Goal: Task Accomplishment & Management: Use online tool/utility

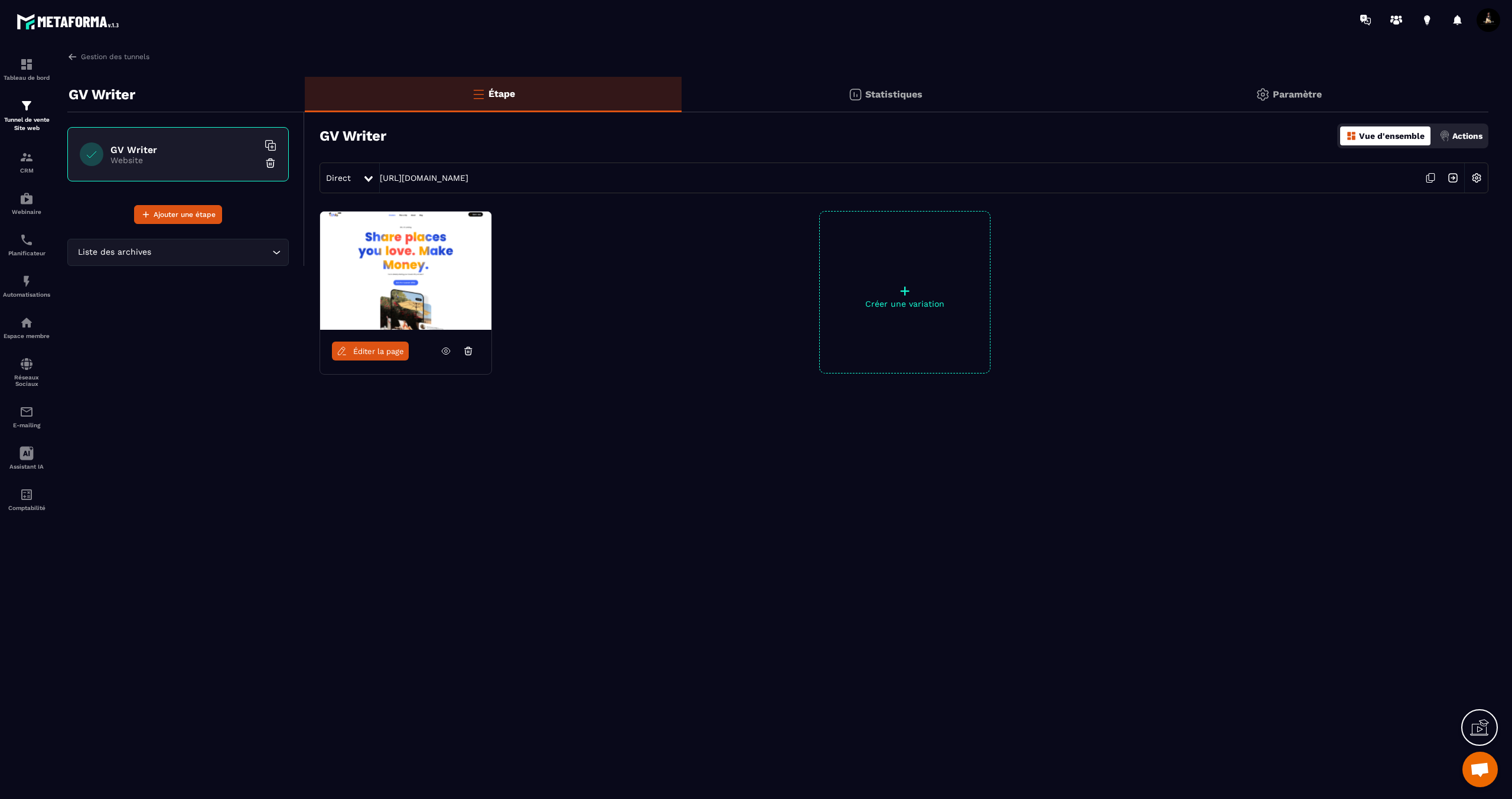
scroll to position [472, 0]
click at [267, 162] on img at bounding box center [270, 163] width 12 height 12
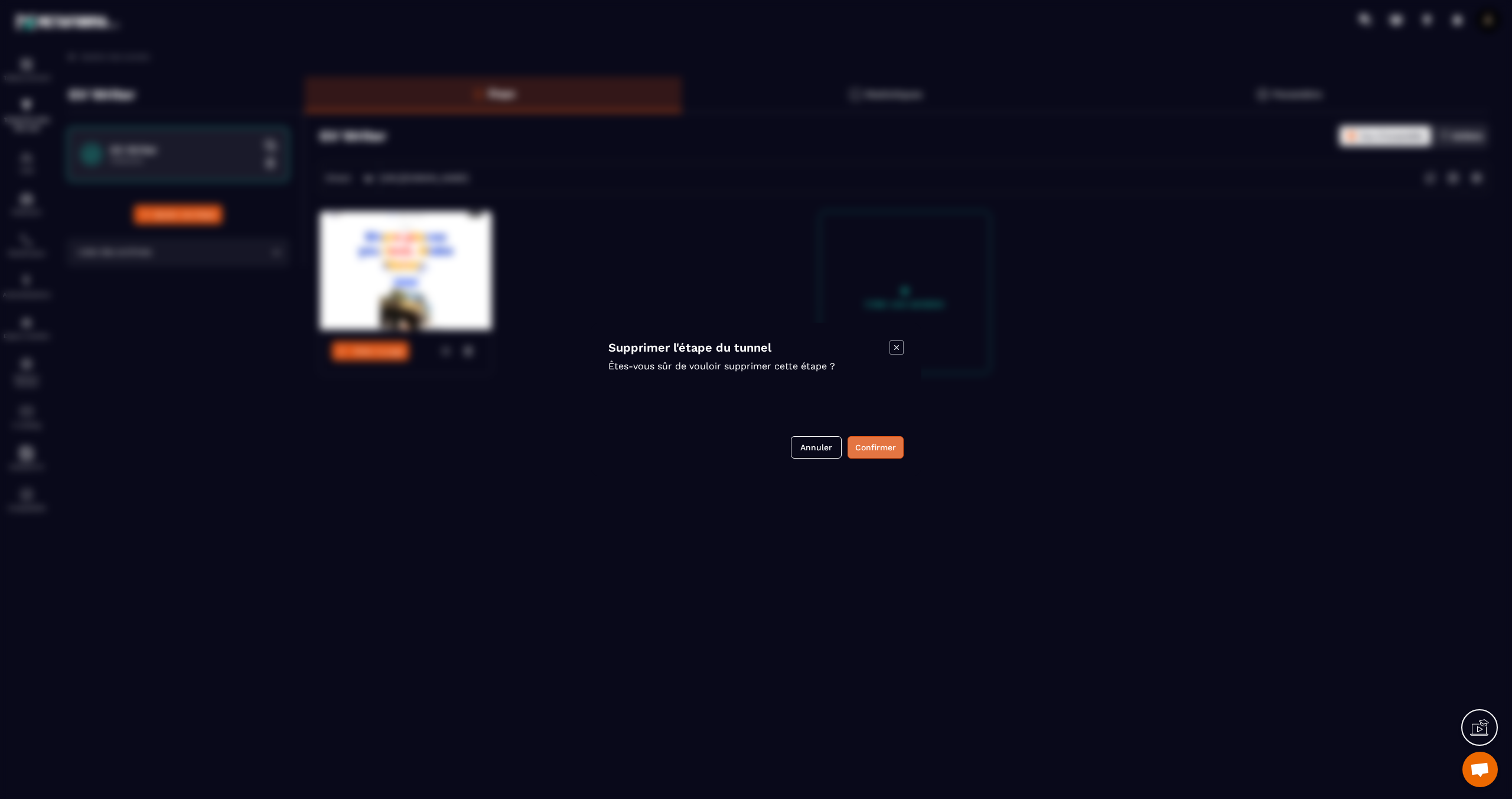
click at [887, 448] on button "Confirmer" at bounding box center [875, 447] width 56 height 22
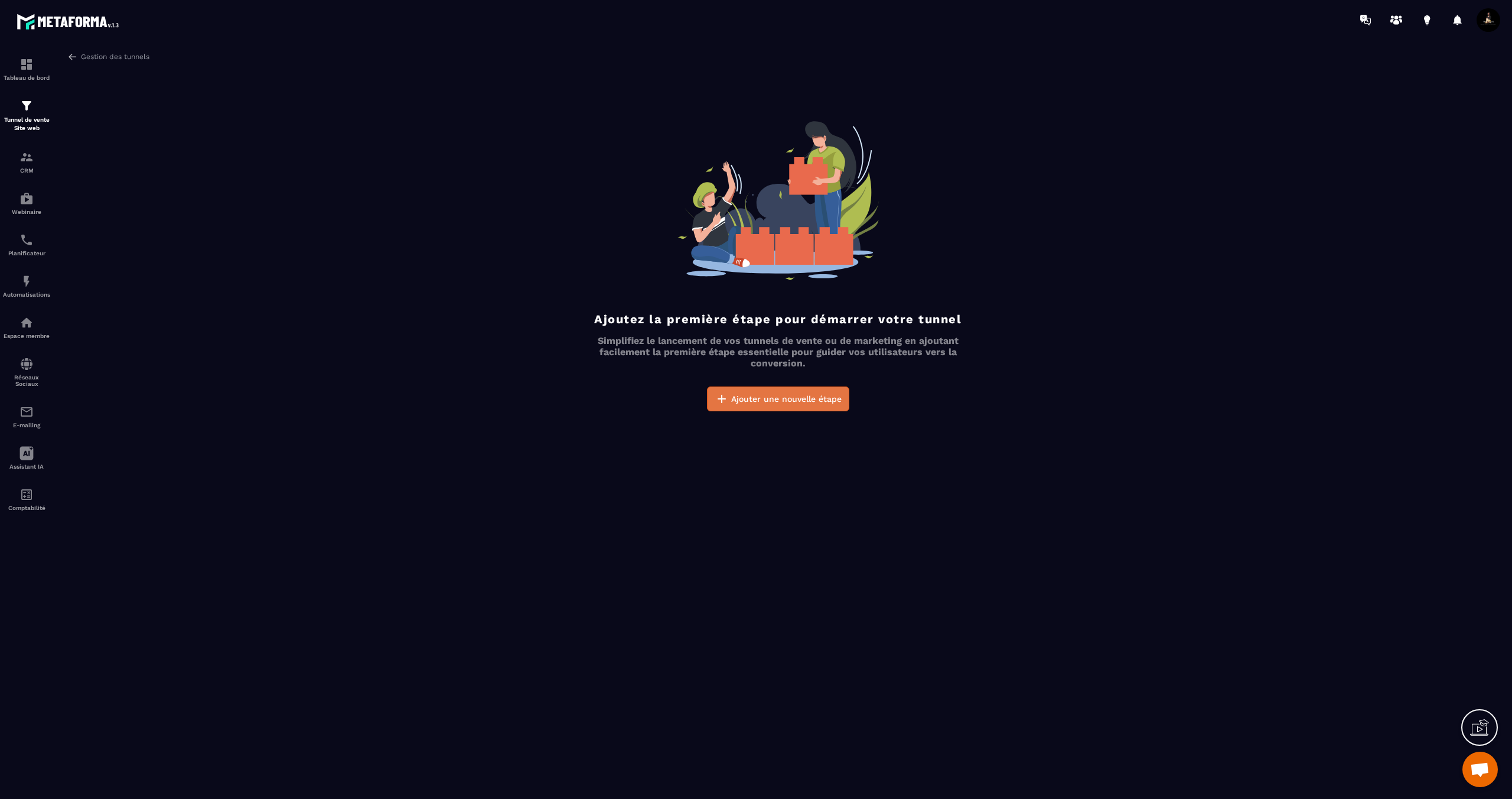
click at [782, 402] on span "Ajouter une nouvelle étape" at bounding box center [786, 398] width 110 height 12
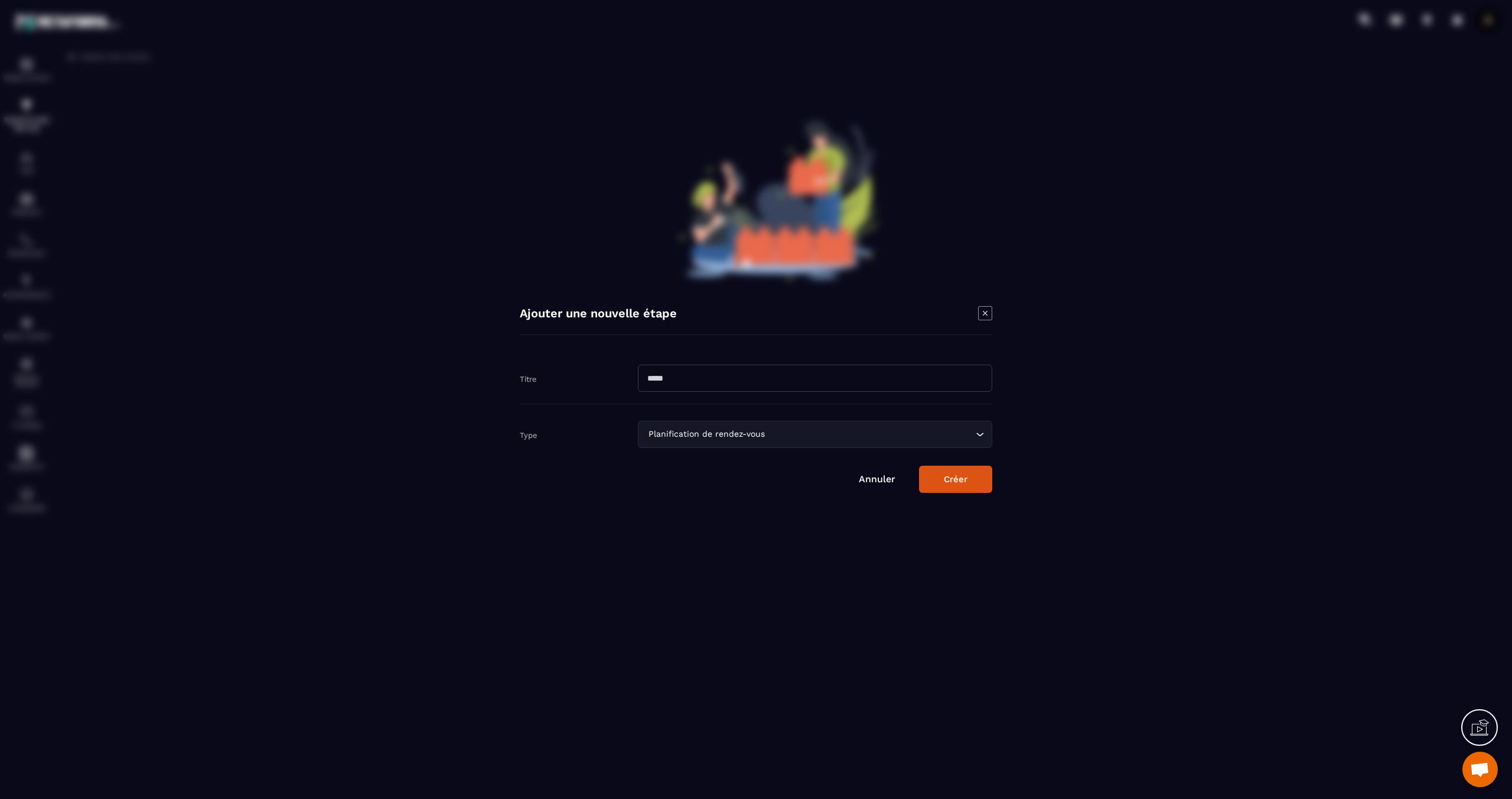
click at [806, 438] on input "Search for option" at bounding box center [870, 434] width 206 height 13
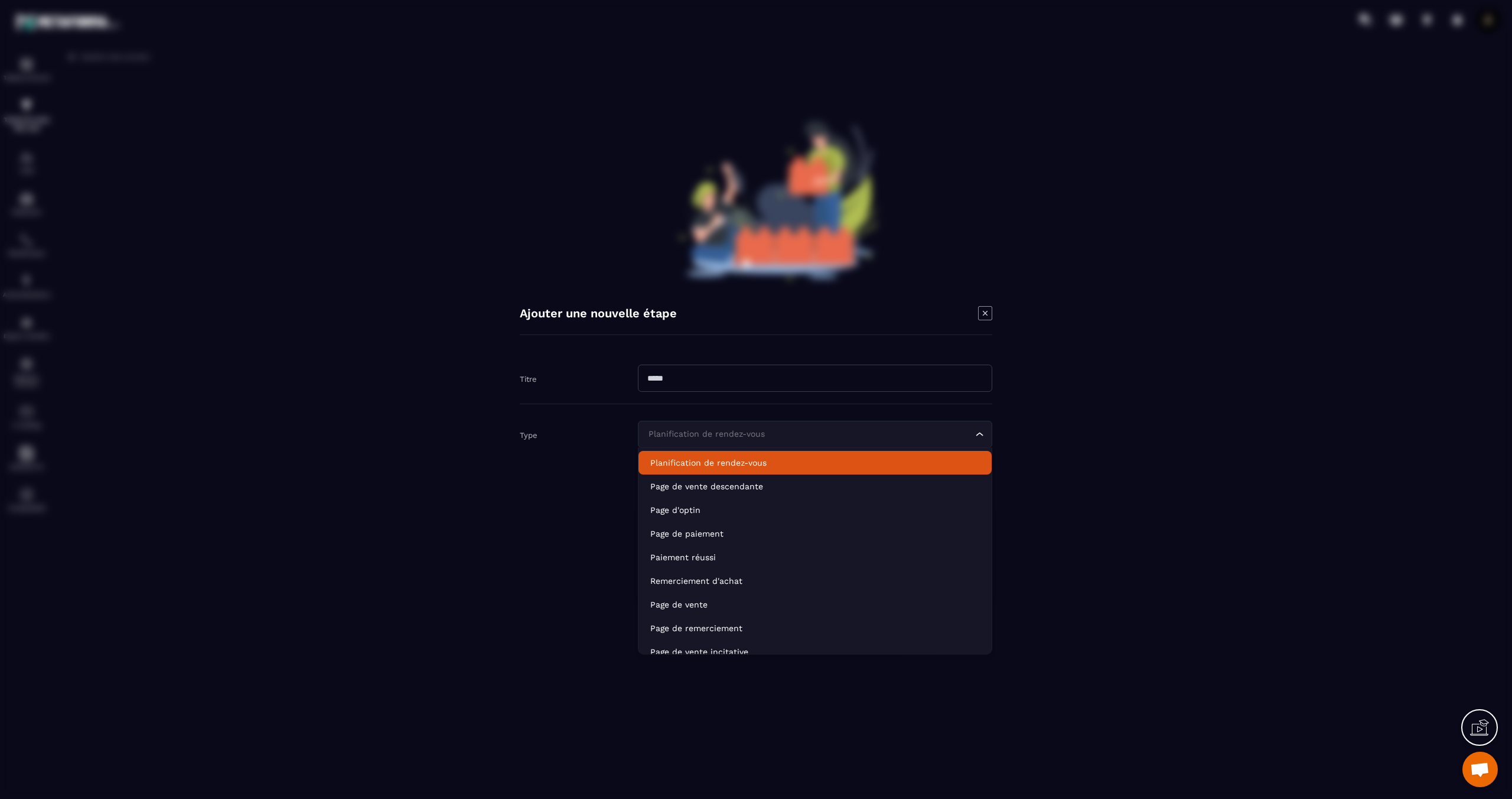
click at [754, 462] on p "Planification de rendez-vous" at bounding box center [815, 462] width 330 height 12
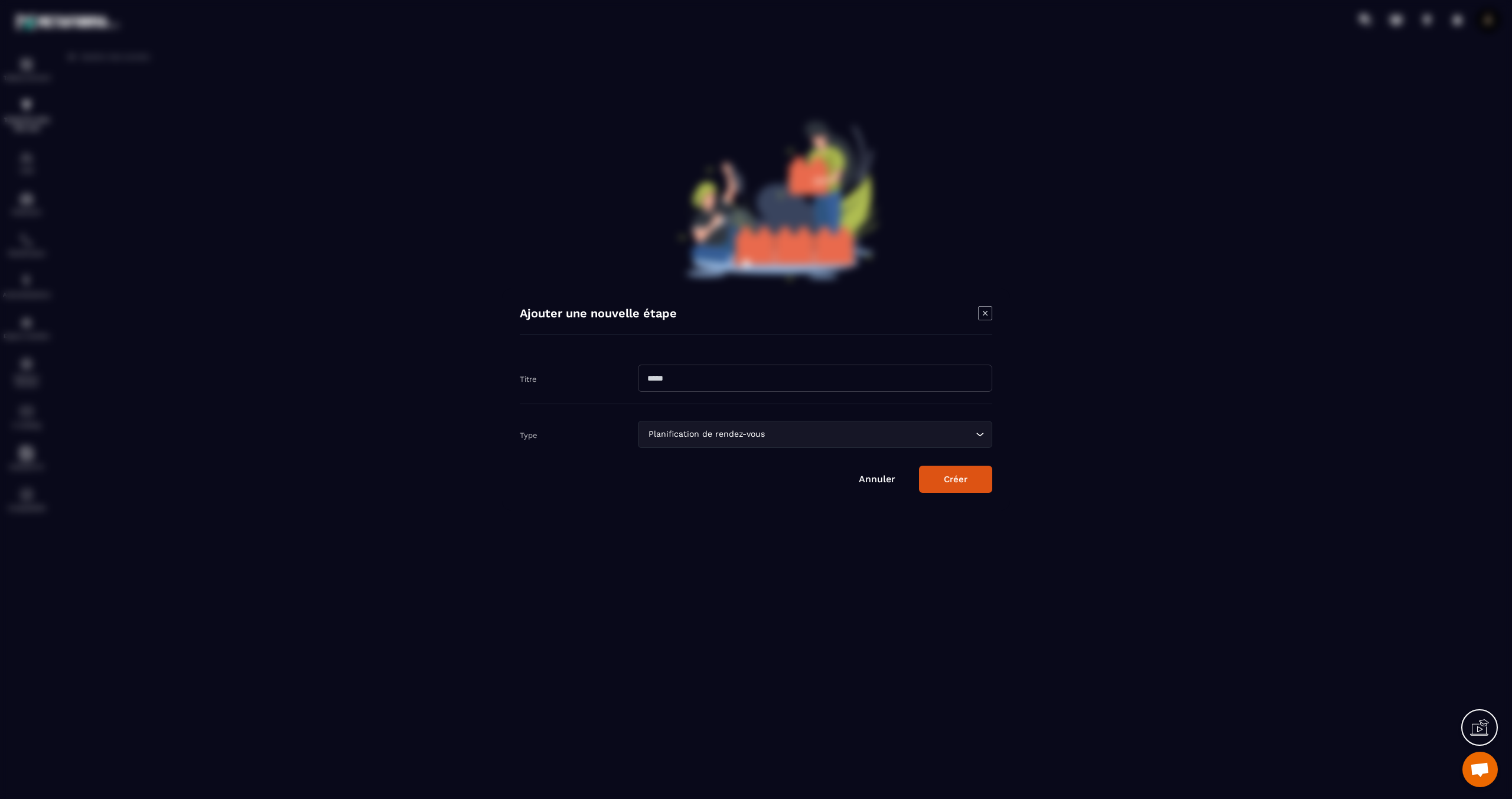
click at [964, 474] on button "Créer" at bounding box center [955, 478] width 73 height 27
click at [756, 381] on input "Modal window" at bounding box center [815, 371] width 354 height 27
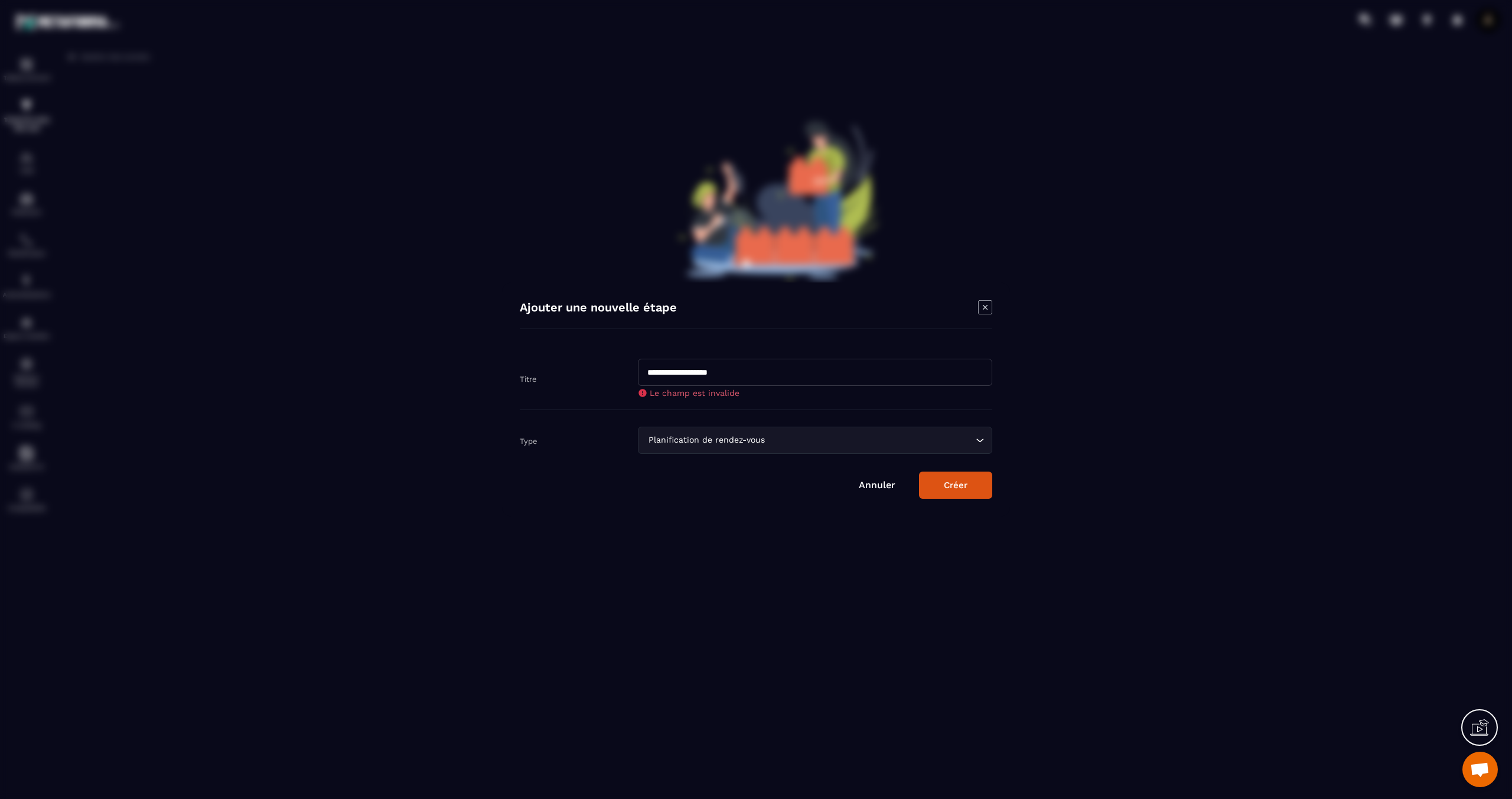
type input "**********"
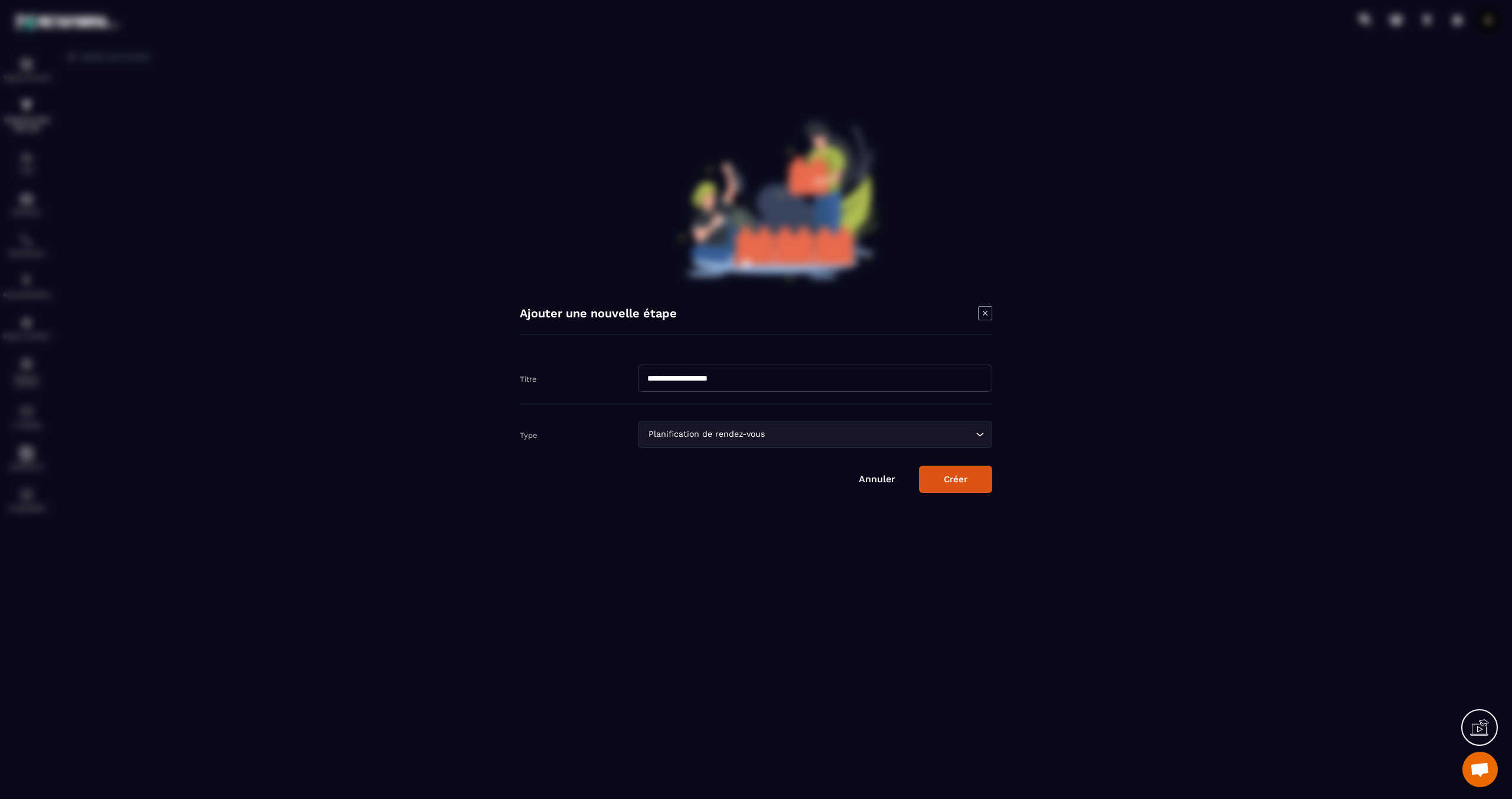
click at [951, 492] on button "Créer" at bounding box center [955, 478] width 73 height 27
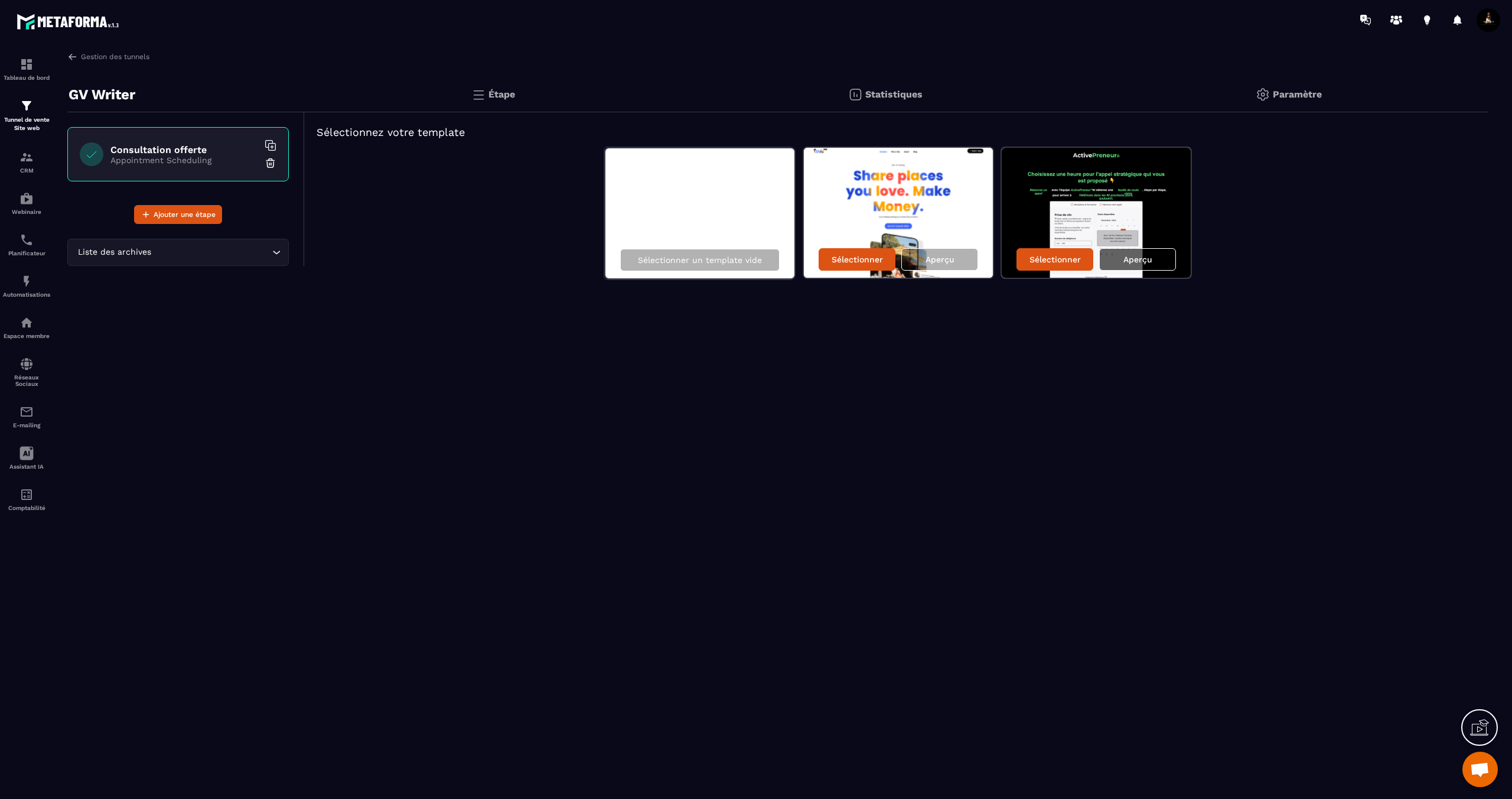
click at [1136, 252] on div "Aperçu" at bounding box center [1138, 259] width 77 height 22
click at [894, 90] on p "Statistiques" at bounding box center [893, 94] width 57 height 12
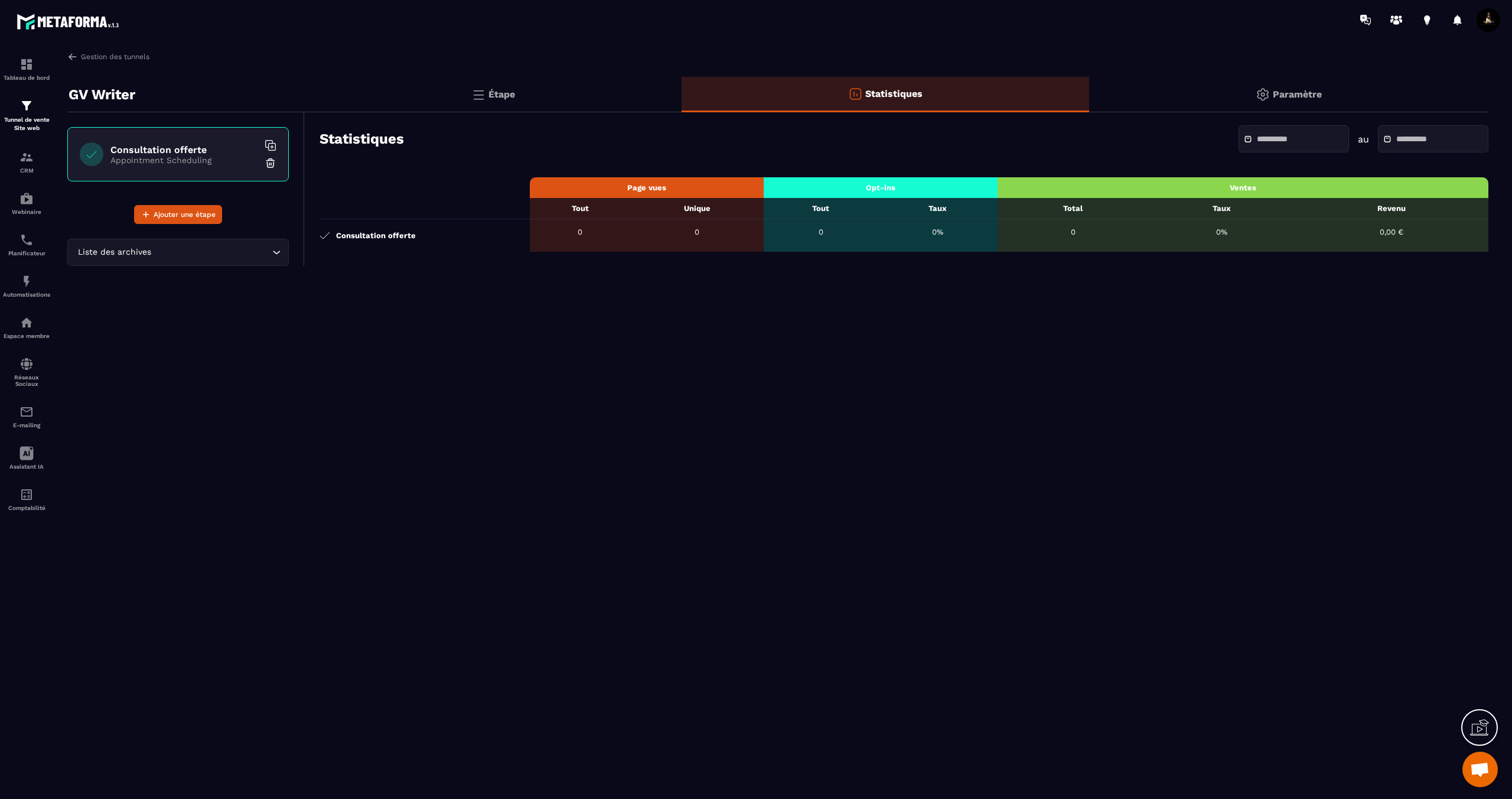
click at [477, 89] on img at bounding box center [478, 94] width 14 height 14
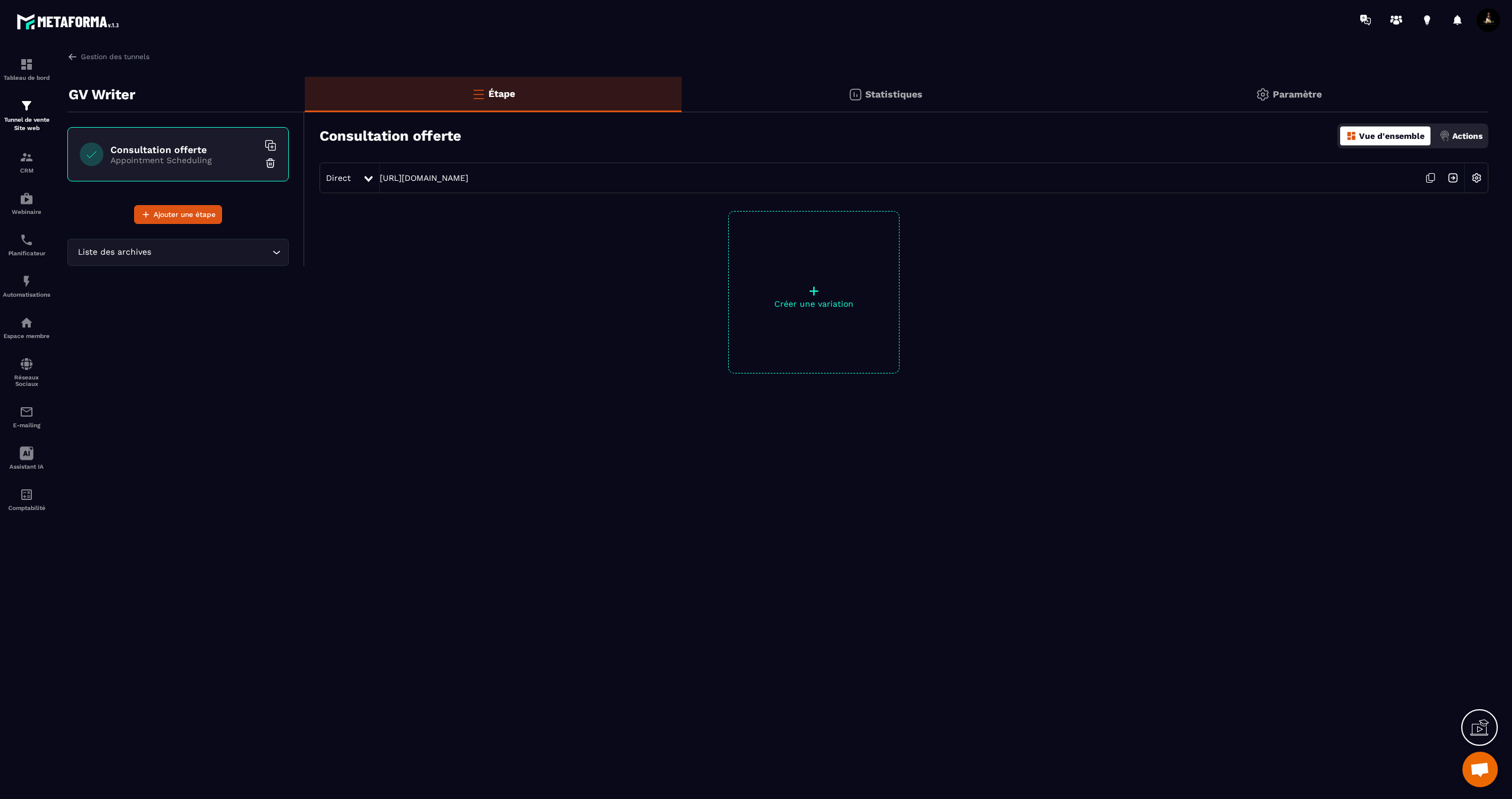
click at [1308, 96] on p "Paramètre" at bounding box center [1297, 94] width 49 height 12
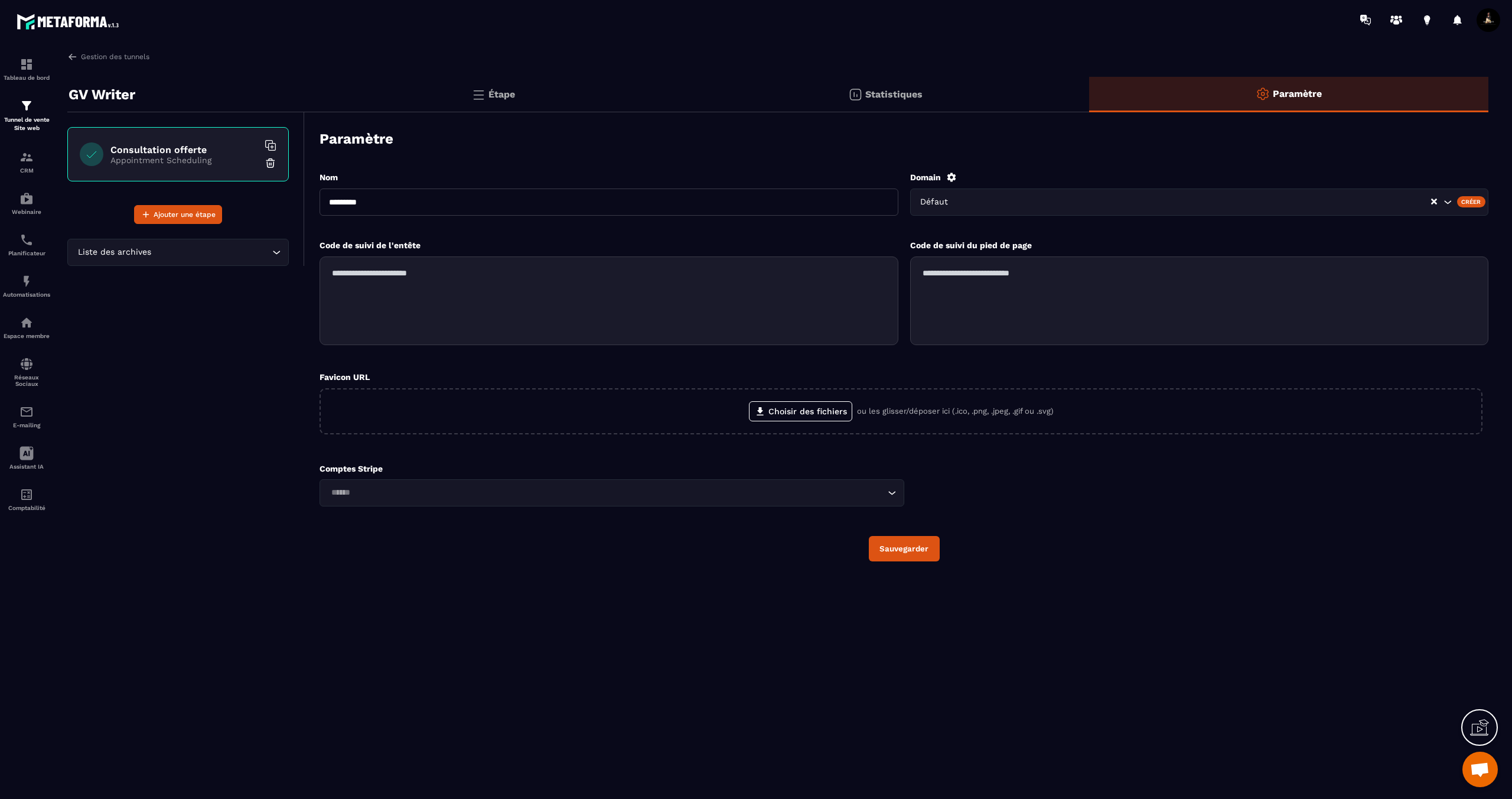
click at [524, 94] on div "Étape" at bounding box center [493, 95] width 377 height 35
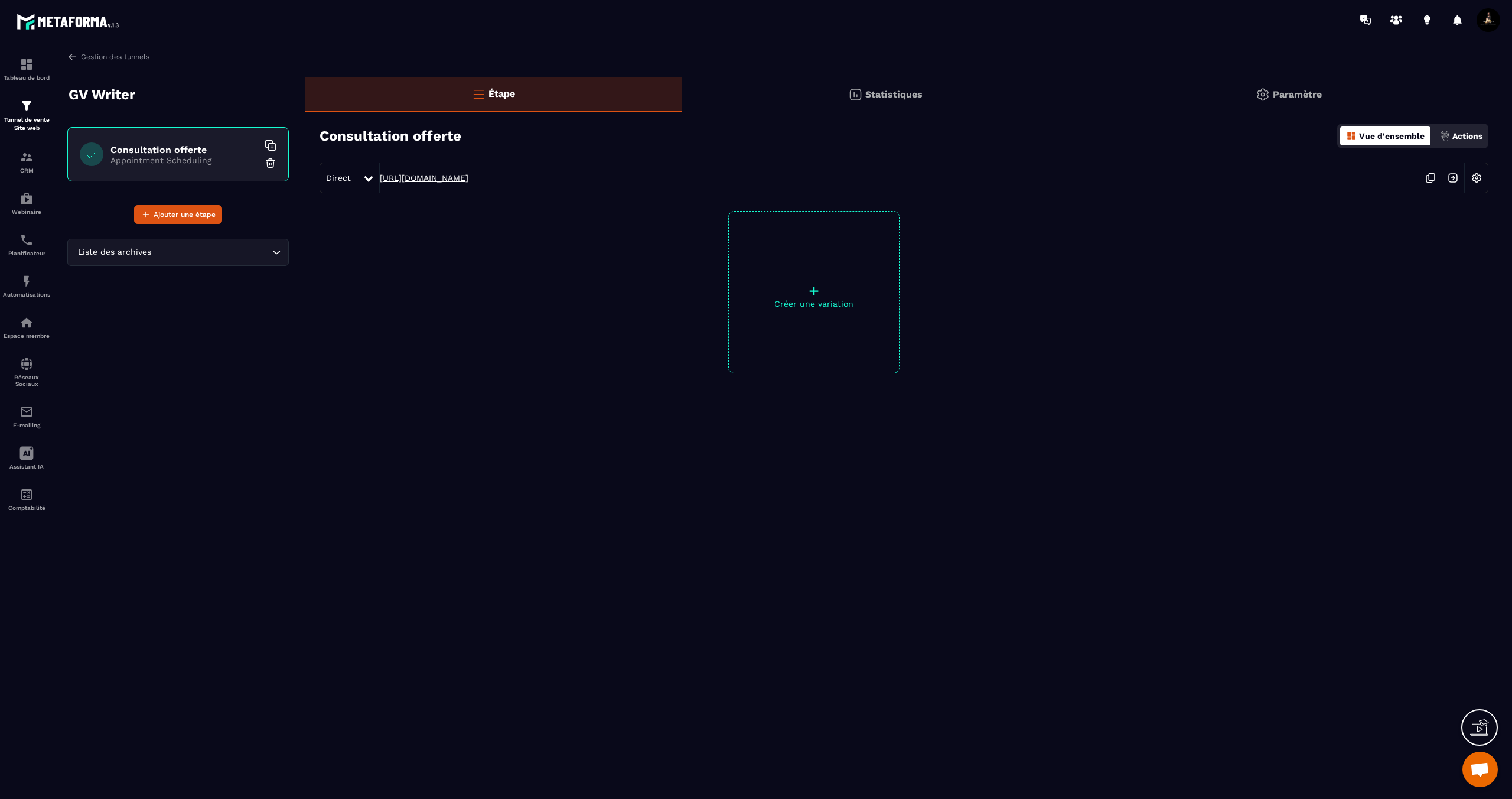
click at [468, 176] on link "[URL][DOMAIN_NAME]" at bounding box center [424, 178] width 89 height 9
click at [857, 90] on img at bounding box center [855, 94] width 14 height 14
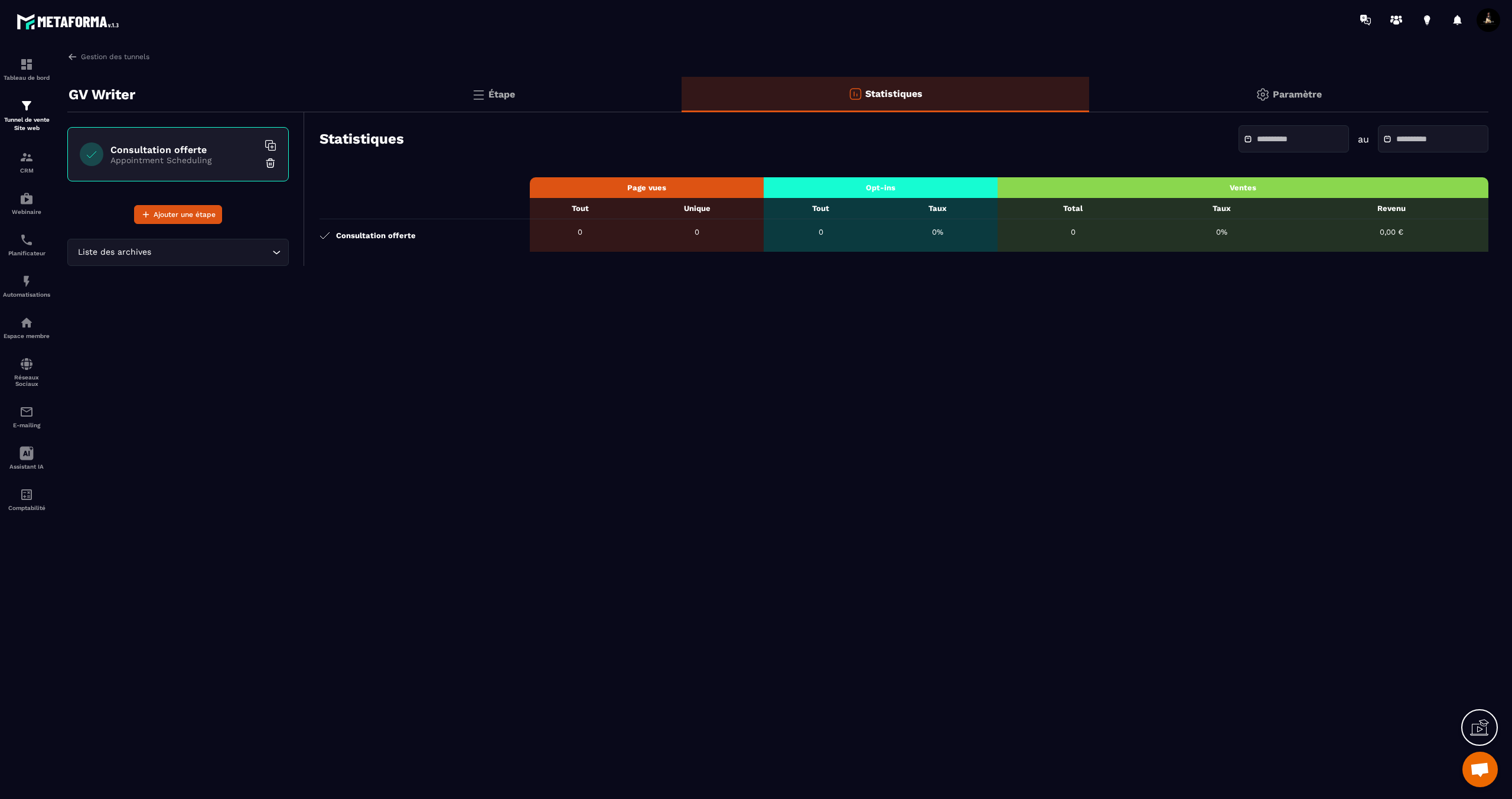
click at [498, 90] on p "Étape" at bounding box center [501, 94] width 27 height 12
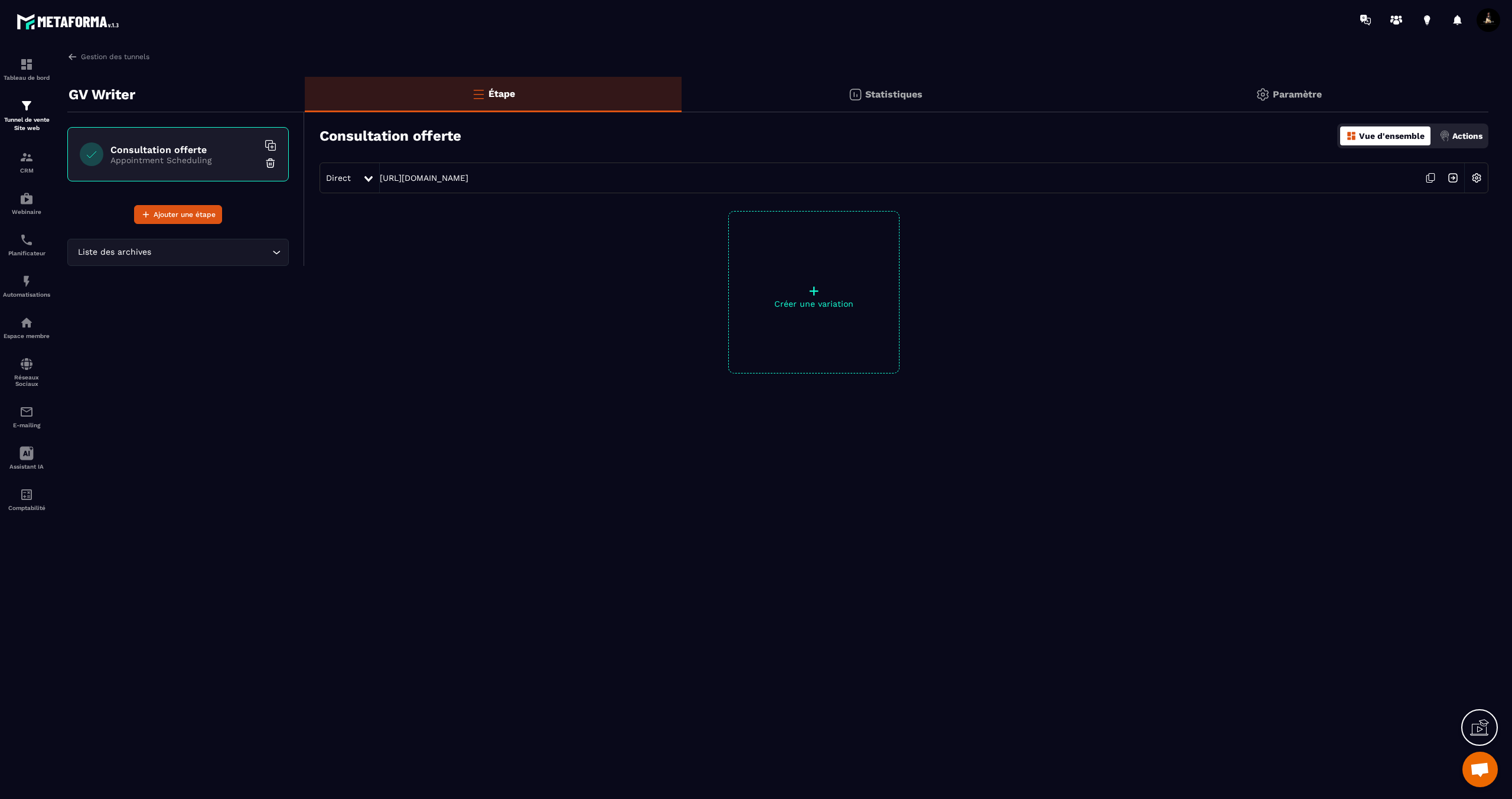
click at [275, 141] on icon at bounding box center [270, 145] width 12 height 12
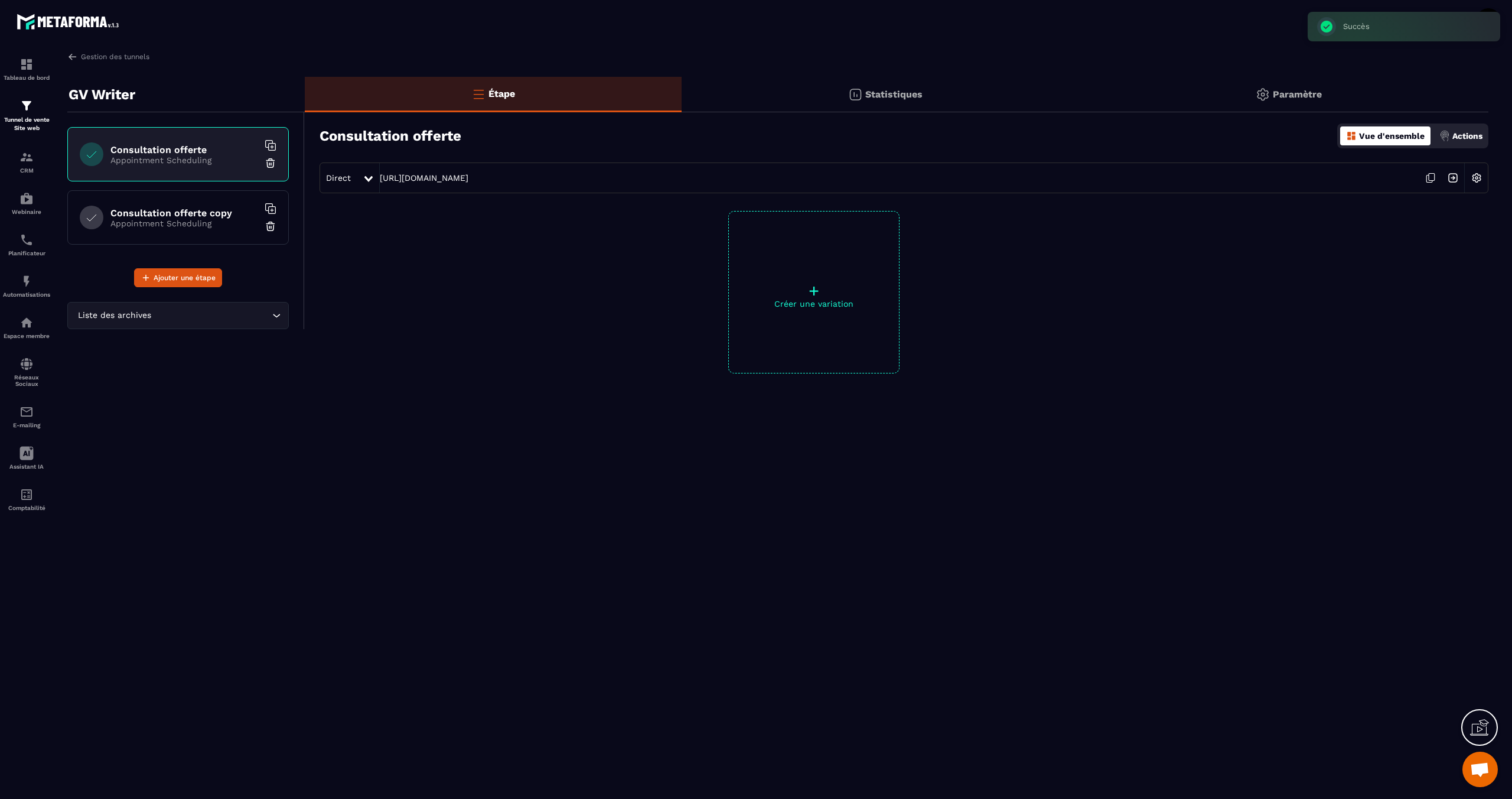
click at [270, 227] on img at bounding box center [270, 226] width 12 height 12
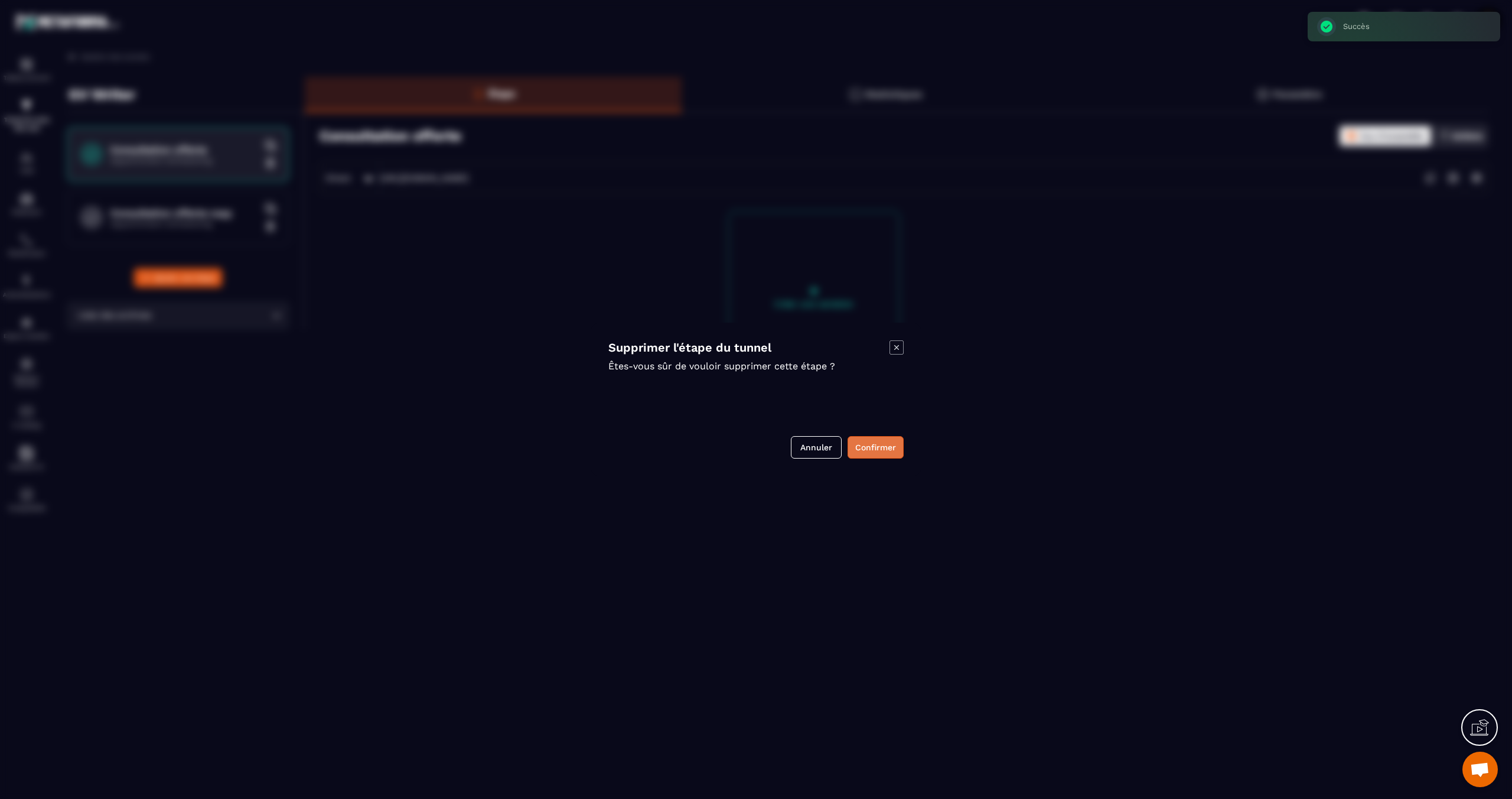
click at [873, 457] on button "Confirmer" at bounding box center [875, 447] width 56 height 22
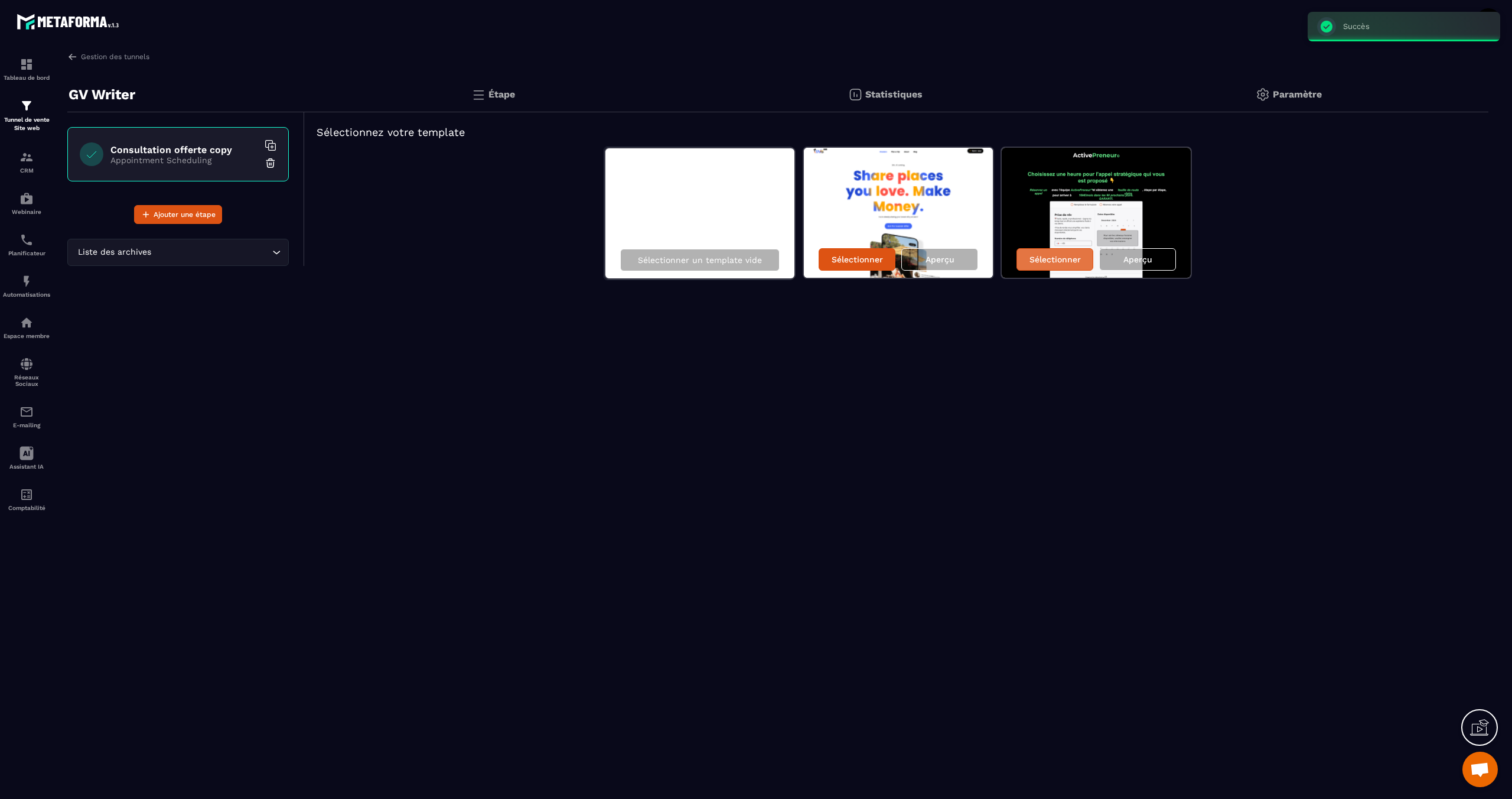
click at [1044, 264] on p "Sélectionner" at bounding box center [1054, 259] width 52 height 9
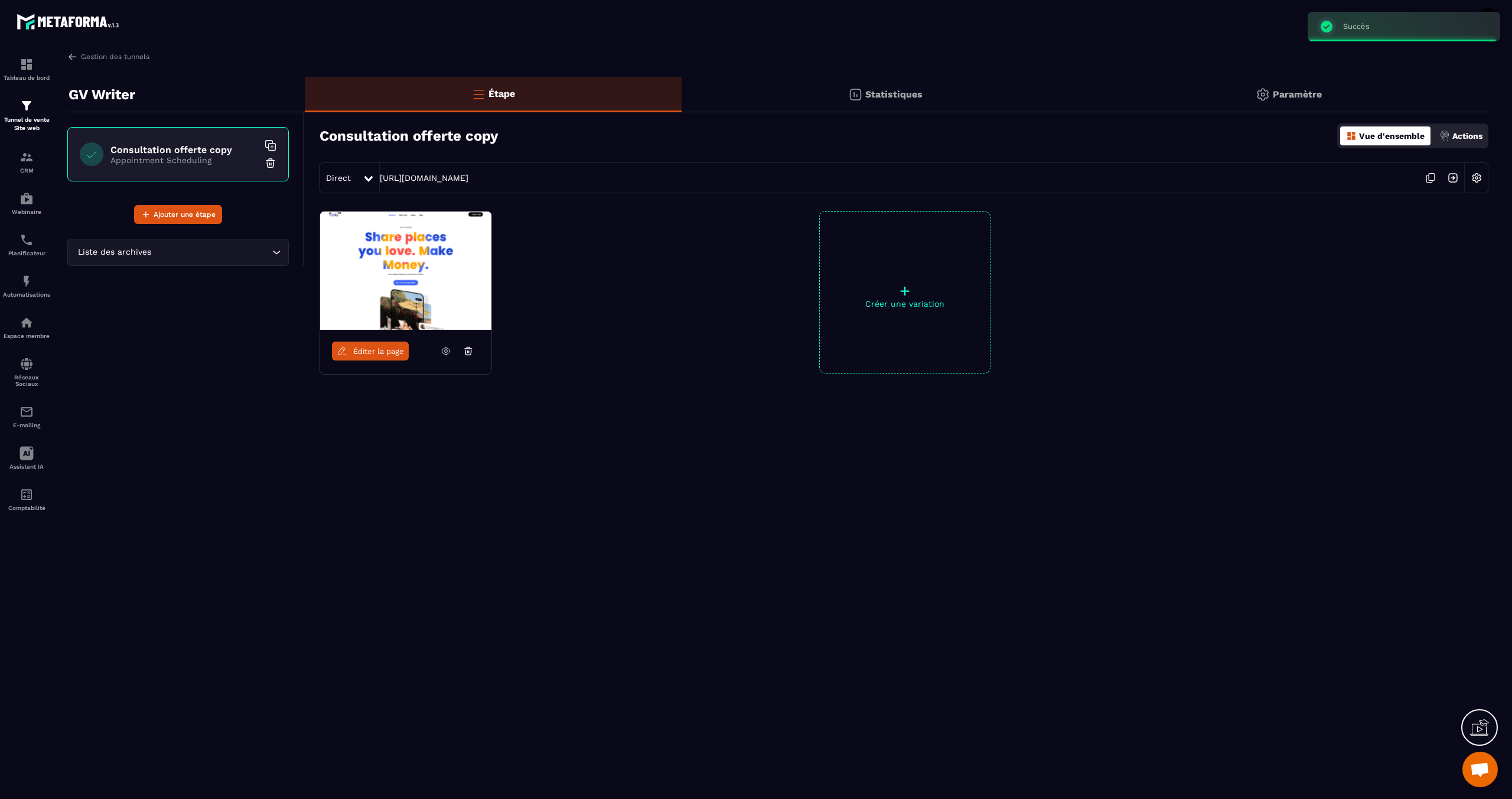
click at [394, 356] on link "Éditer la page" at bounding box center [370, 351] width 77 height 19
